Goal: Navigation & Orientation: Find specific page/section

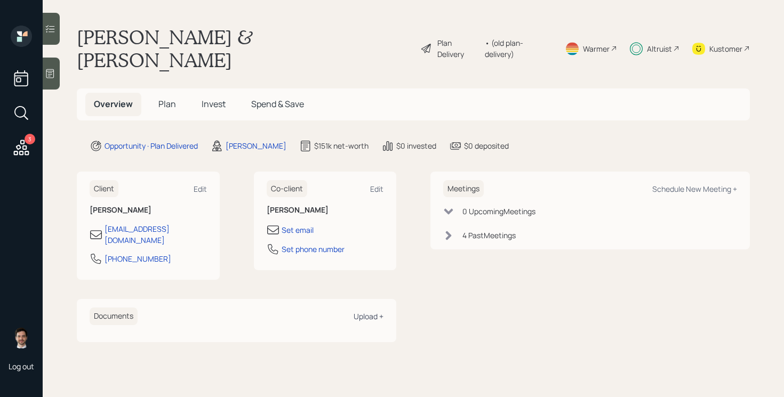
click at [362, 311] on div "Upload +" at bounding box center [369, 316] width 30 height 10
